Goal: Information Seeking & Learning: Learn about a topic

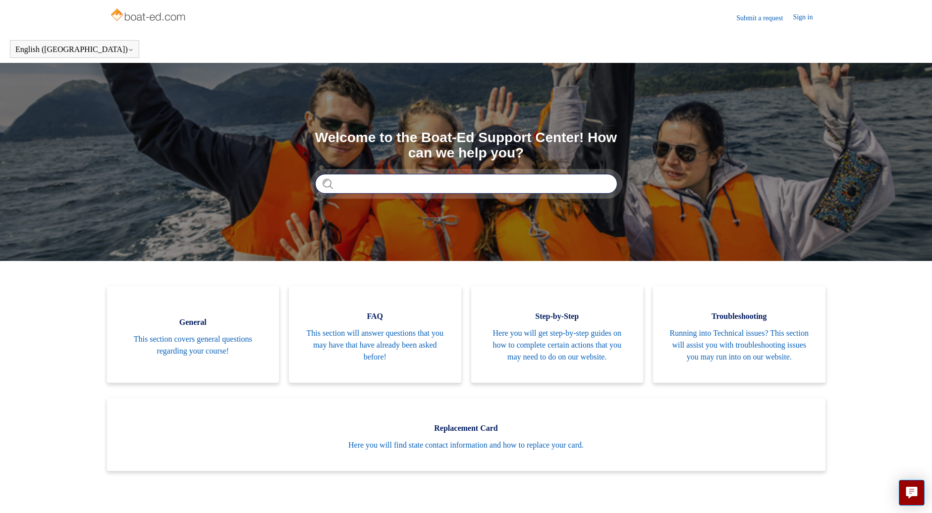
click at [434, 182] on input "Search" at bounding box center [466, 184] width 302 height 20
type input "******"
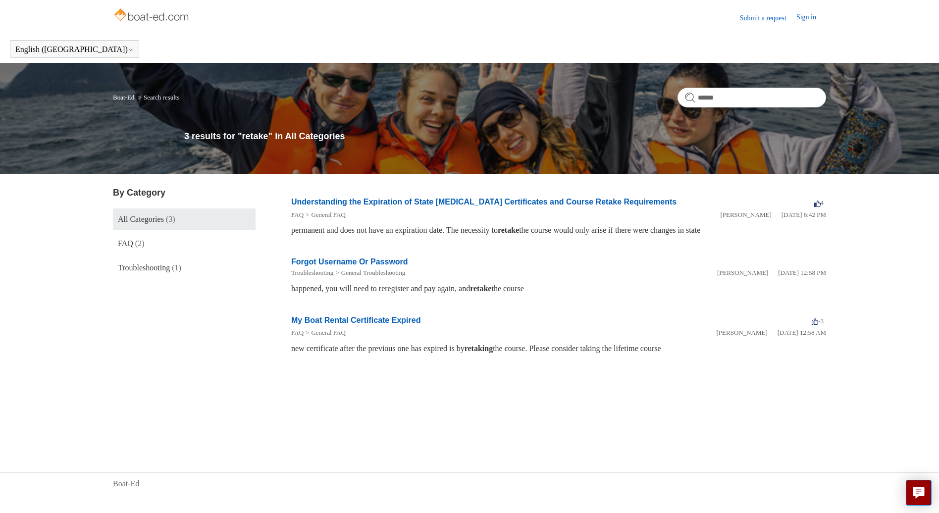
click at [404, 197] on h2 "Understanding the Expiration of State [MEDICAL_DATA] Certificates and Course Re…" at bounding box center [483, 202] width 385 height 12
click at [405, 200] on link "Understanding the Expiration of State [MEDICAL_DATA] Certificates and Course Re…" at bounding box center [483, 202] width 385 height 8
